Goal: Task Accomplishment & Management: Use online tool/utility

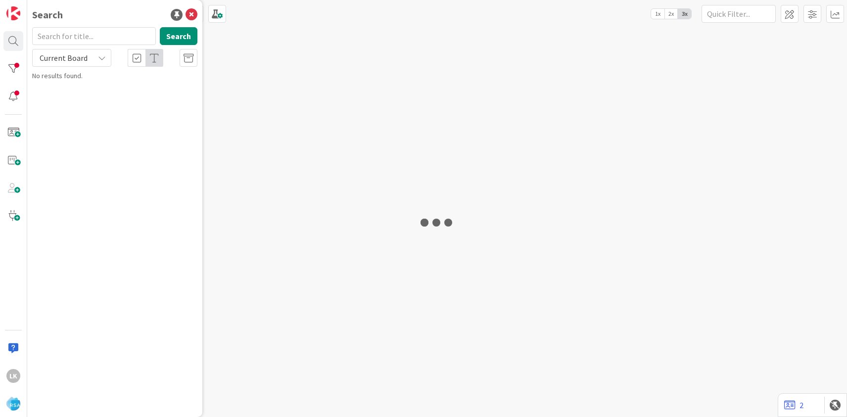
click at [57, 36] on input "text" at bounding box center [94, 36] width 124 height 18
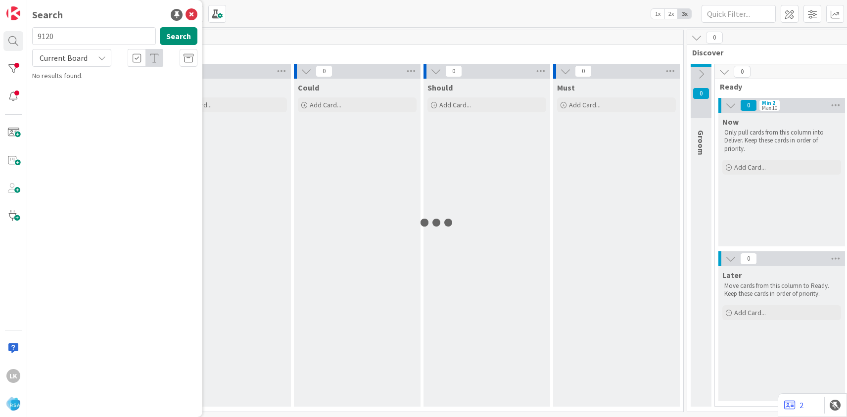
type input "9120"
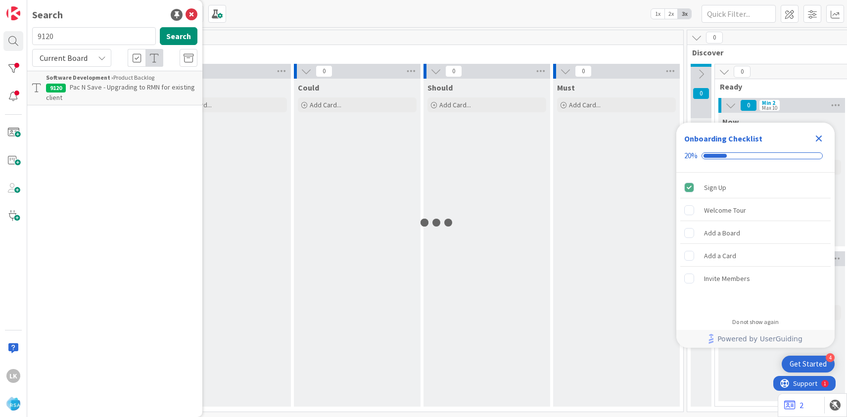
click at [82, 94] on p "Pac N Save - Upgrading to RMN for existing client" at bounding box center [121, 92] width 151 height 21
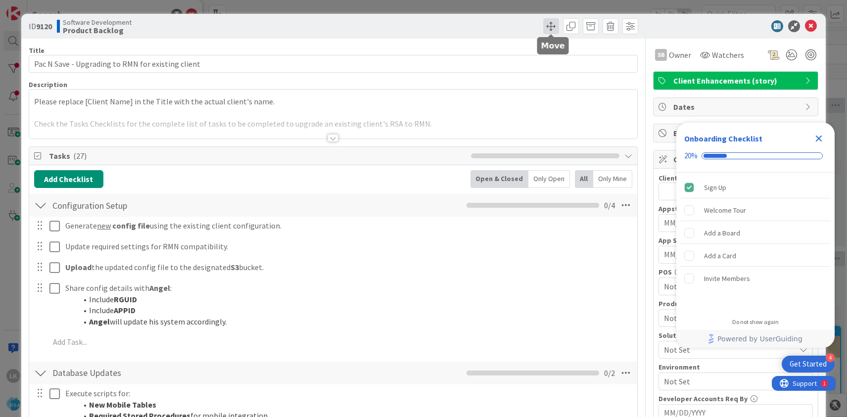
click at [549, 28] on span at bounding box center [551, 26] width 16 height 16
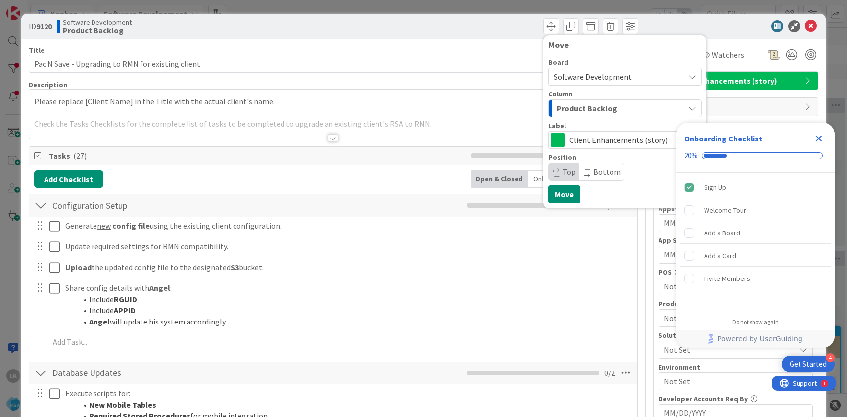
click at [585, 106] on span "Product Backlog" at bounding box center [587, 108] width 61 height 13
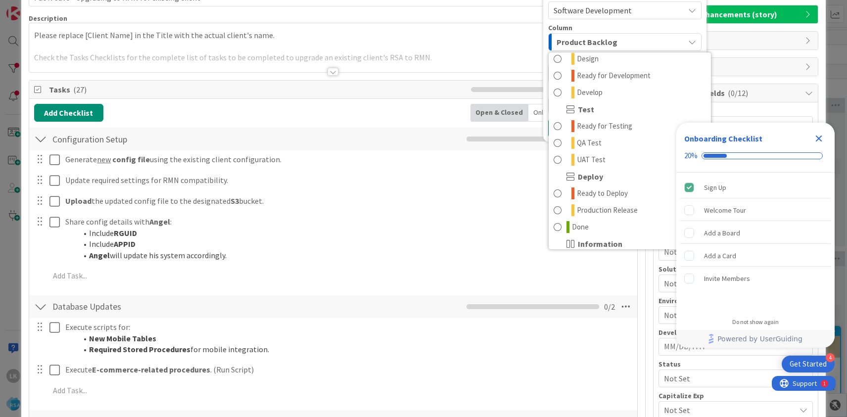
scroll to position [250, 0]
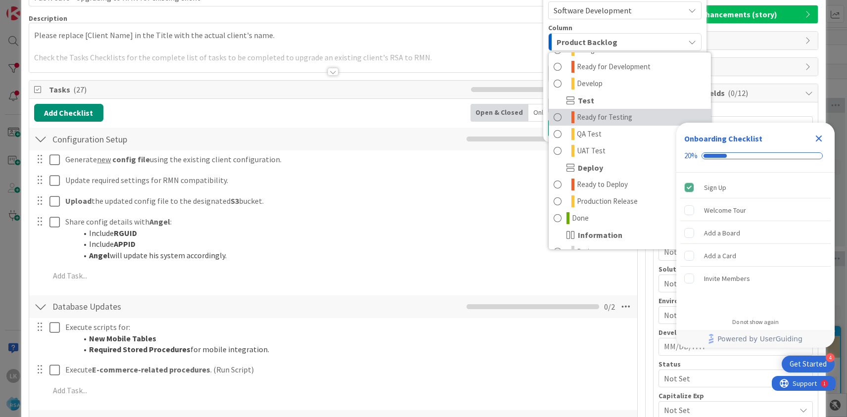
click at [585, 120] on span "Ready for Testing" at bounding box center [604, 117] width 55 height 12
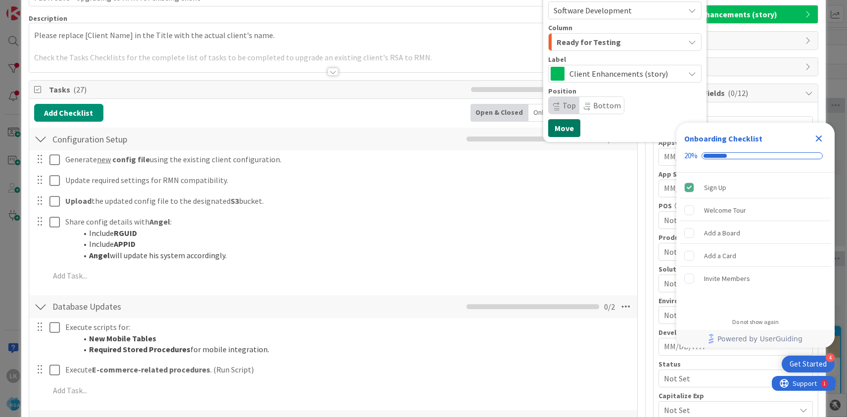
click at [561, 128] on button "Move" at bounding box center [564, 128] width 32 height 18
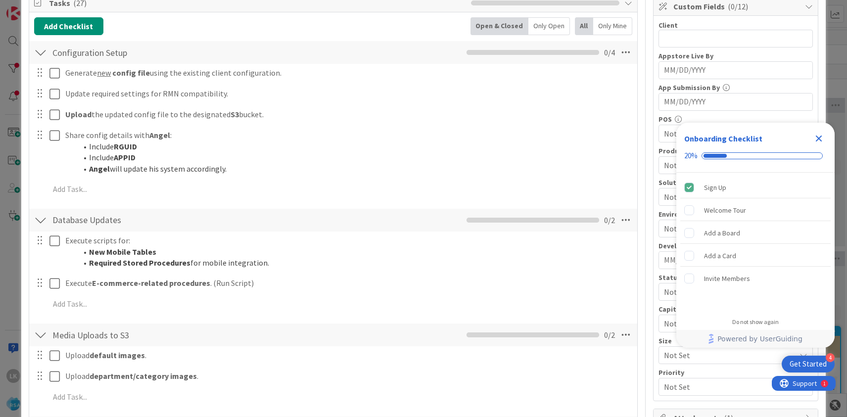
scroll to position [0, 0]
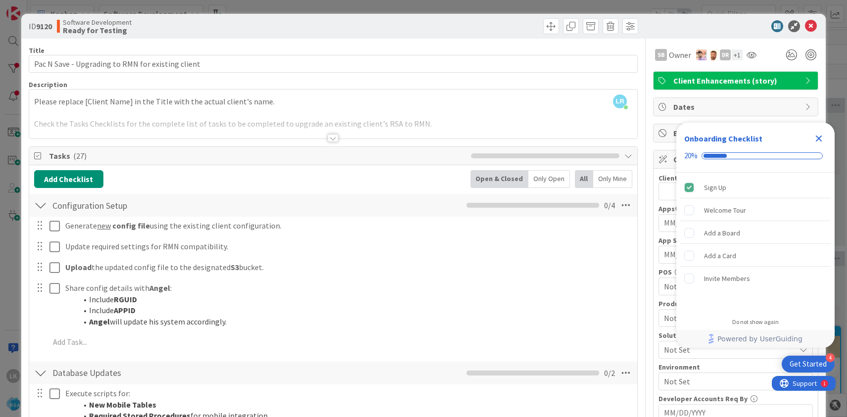
click at [735, 55] on div "+ 1" at bounding box center [737, 54] width 11 height 11
click at [811, 23] on icon at bounding box center [811, 26] width 12 height 12
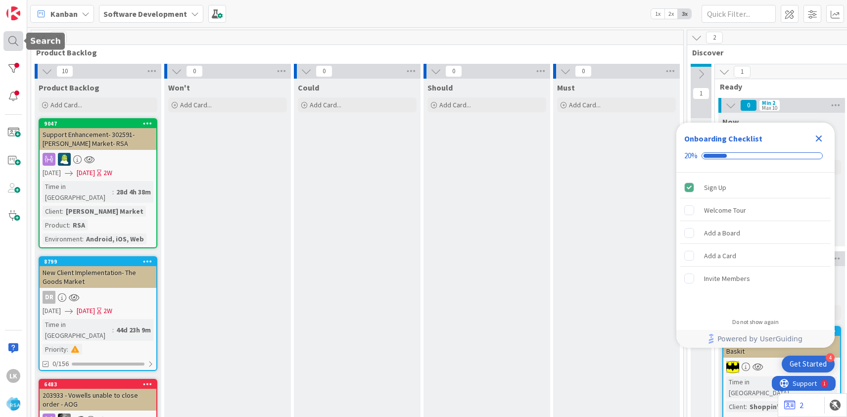
click at [10, 44] on div at bounding box center [13, 41] width 20 height 20
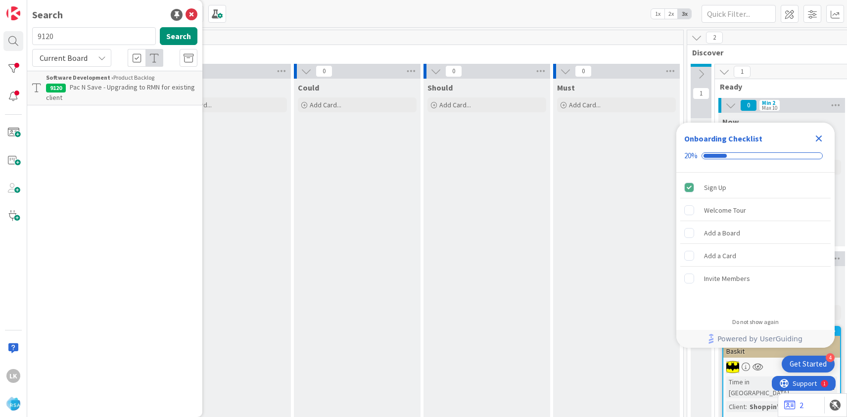
click at [64, 40] on input "9120" at bounding box center [94, 36] width 124 height 18
click at [64, 39] on input "9120" at bounding box center [94, 36] width 124 height 18
type input "9118"
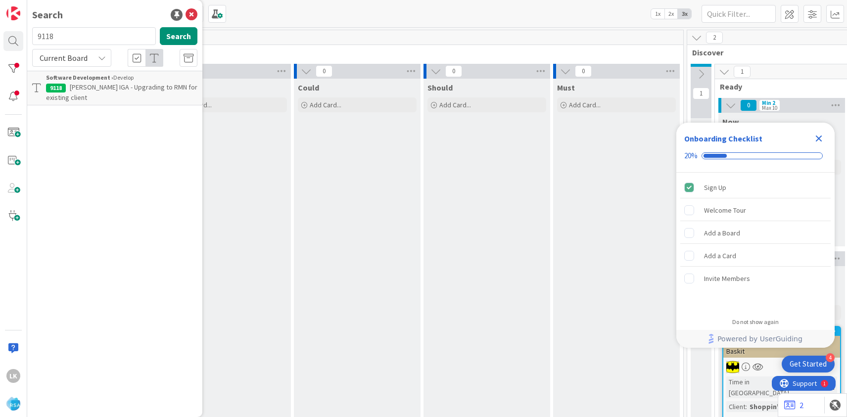
click at [95, 93] on p "[PERSON_NAME] IGA - Upgrading to RMN for existing client" at bounding box center [121, 92] width 151 height 21
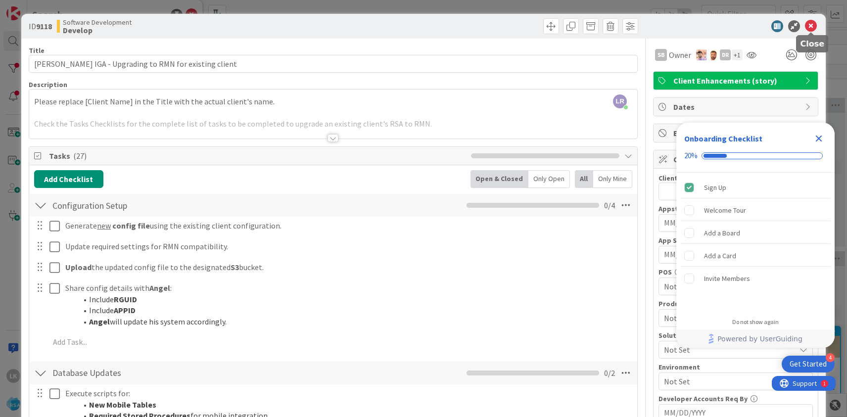
click at [812, 28] on icon at bounding box center [811, 26] width 12 height 12
